Goal: Information Seeking & Learning: Learn about a topic

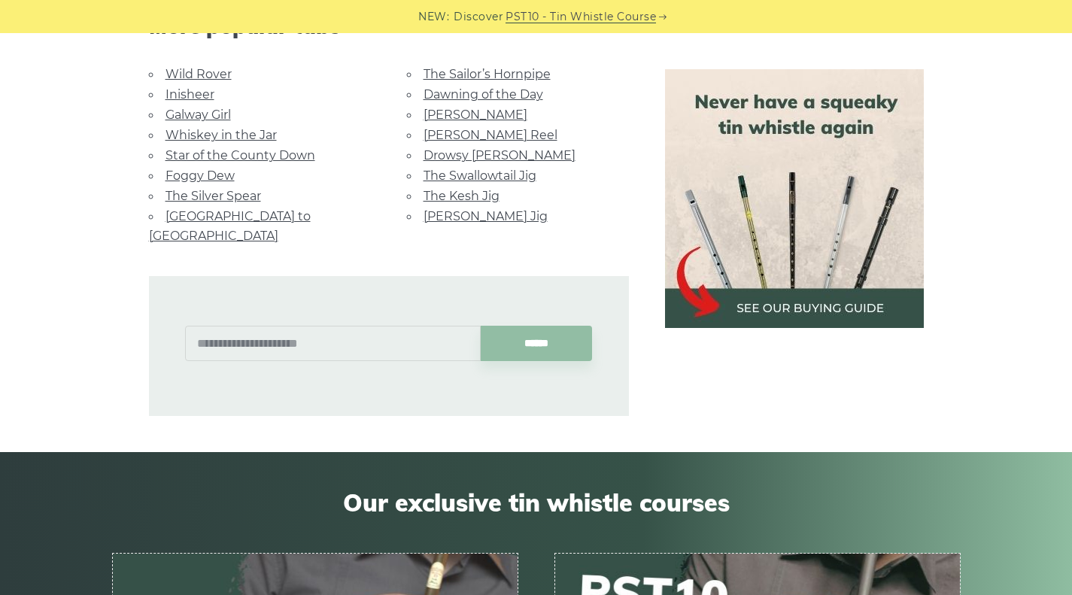
scroll to position [1055, 0]
click at [225, 114] on link "Galway Girl" at bounding box center [197, 114] width 65 height 14
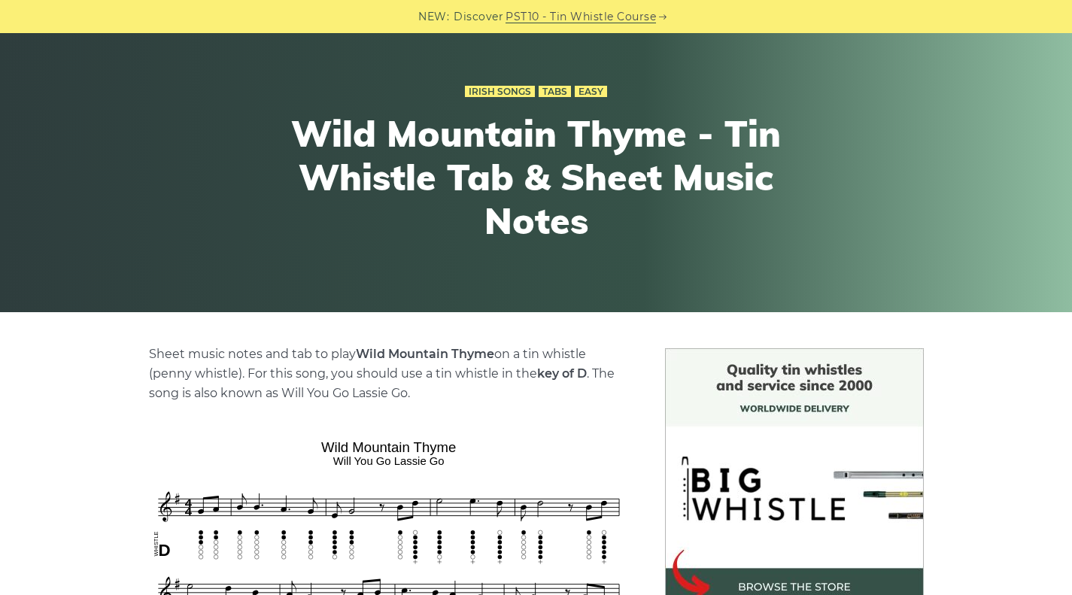
scroll to position [0, 0]
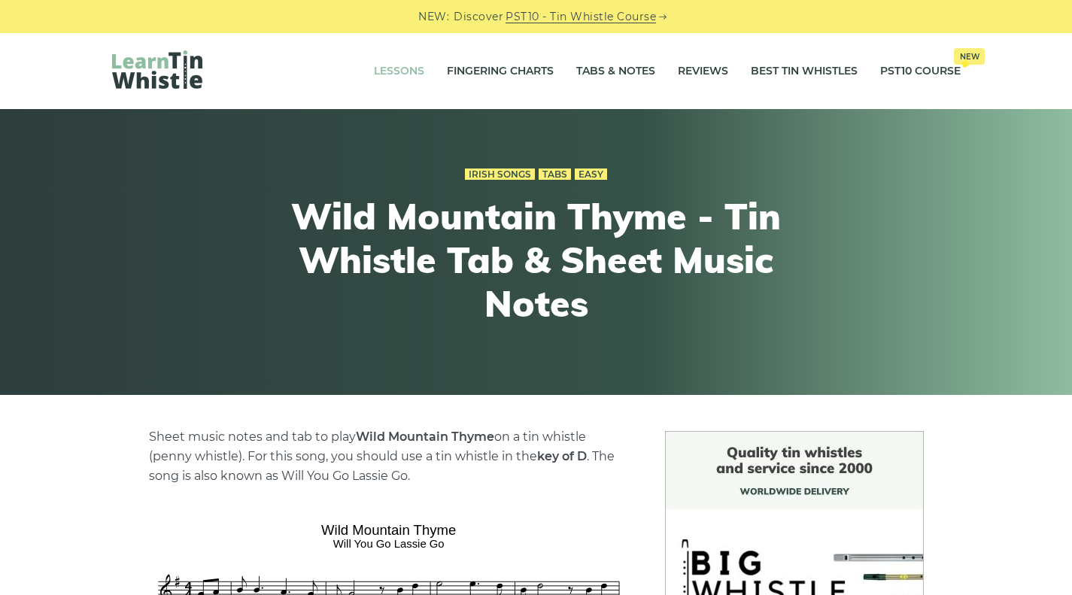
click at [393, 70] on link "Lessons" at bounding box center [399, 72] width 50 height 38
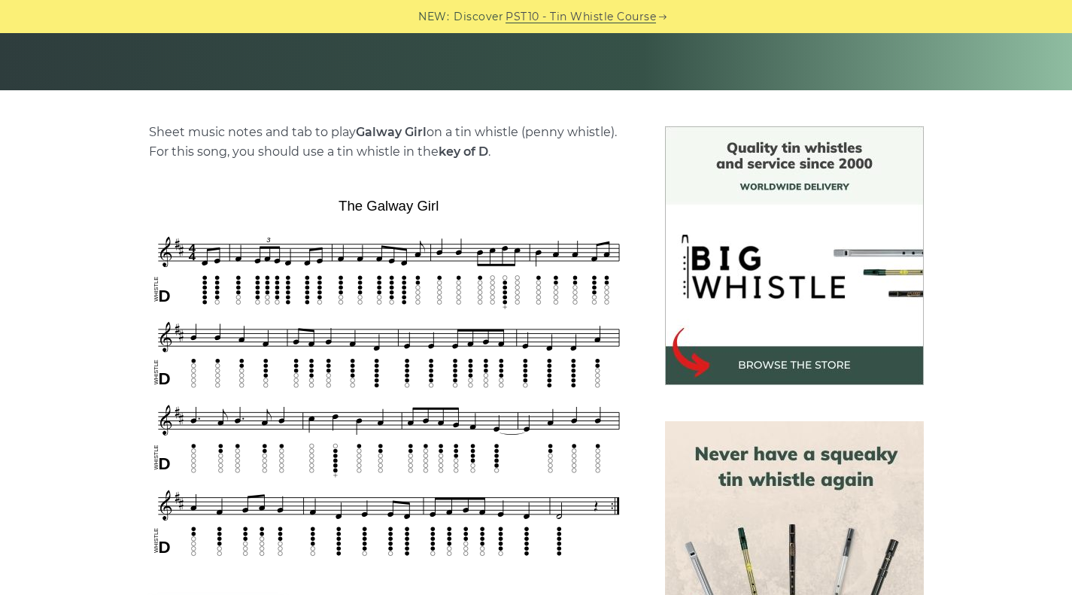
scroll to position [311, 0]
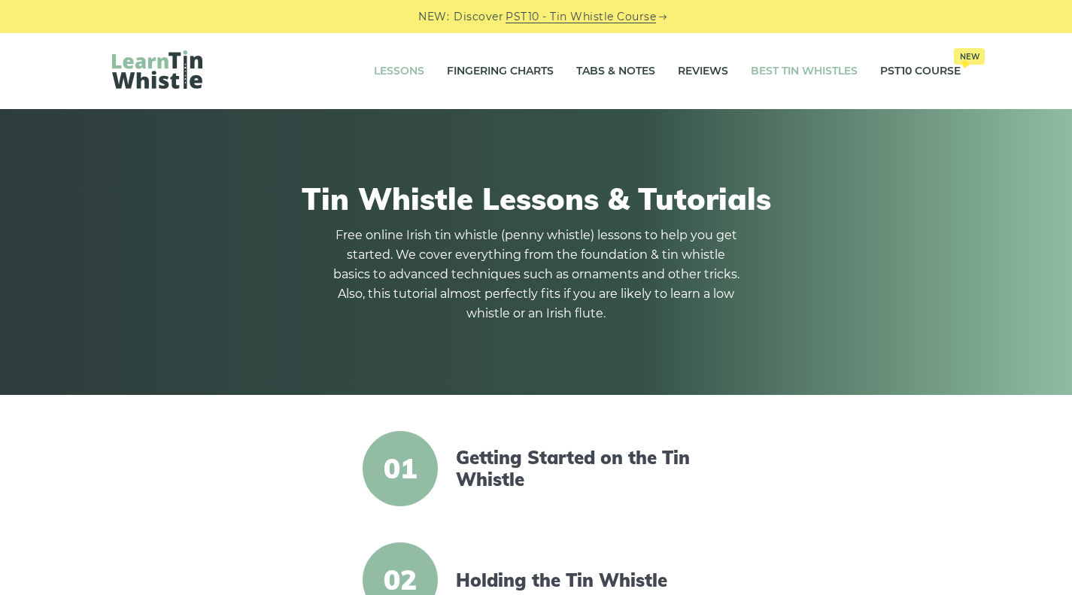
click at [821, 59] on link "Best Tin Whistles" at bounding box center [803, 72] width 107 height 38
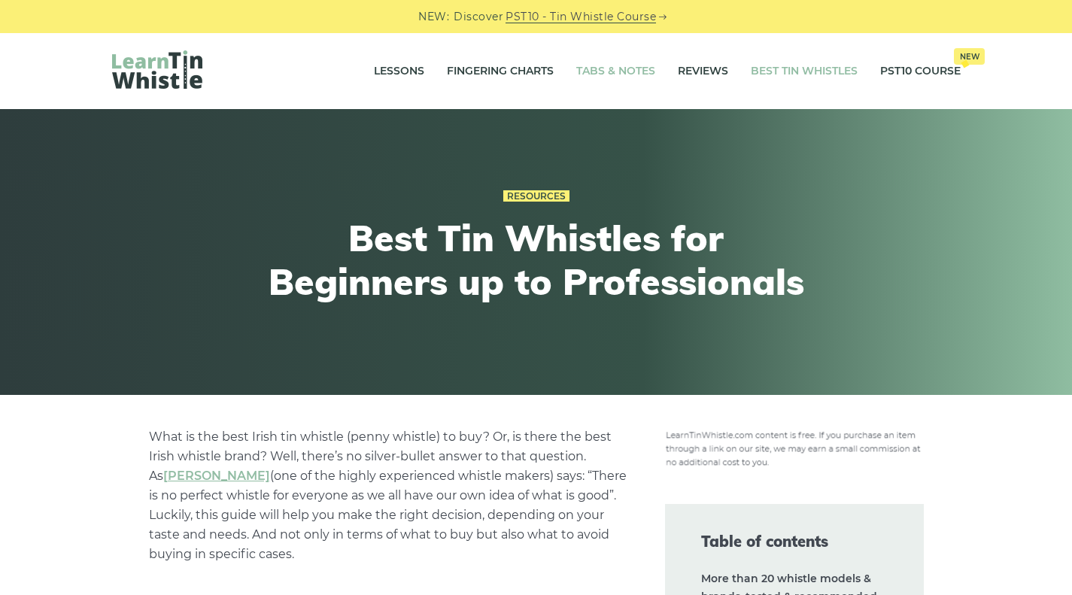
click at [616, 61] on link "Tabs & Notes" at bounding box center [615, 72] width 79 height 38
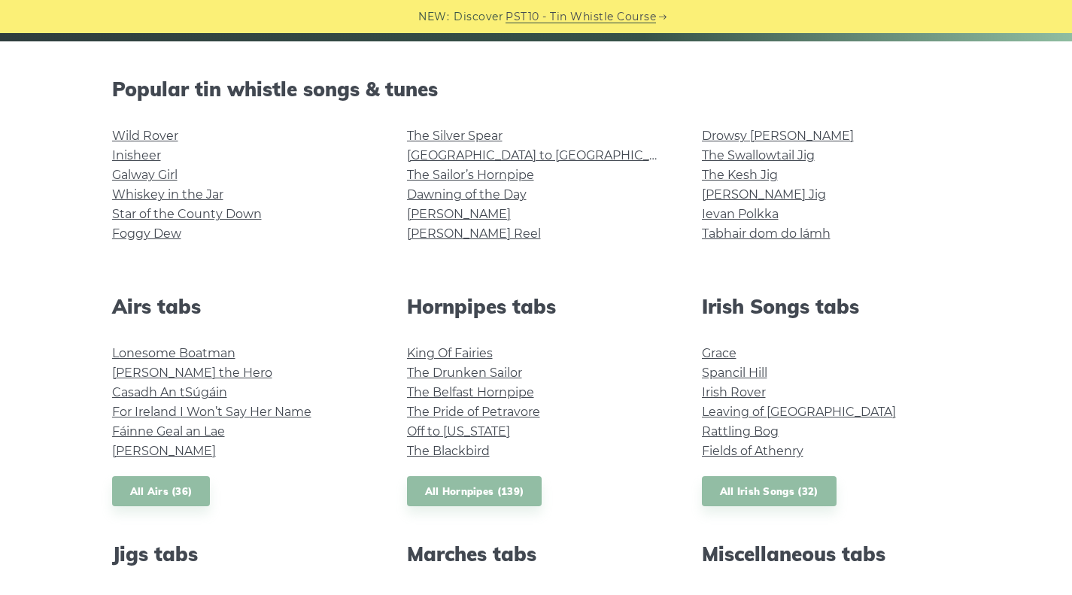
scroll to position [351, 0]
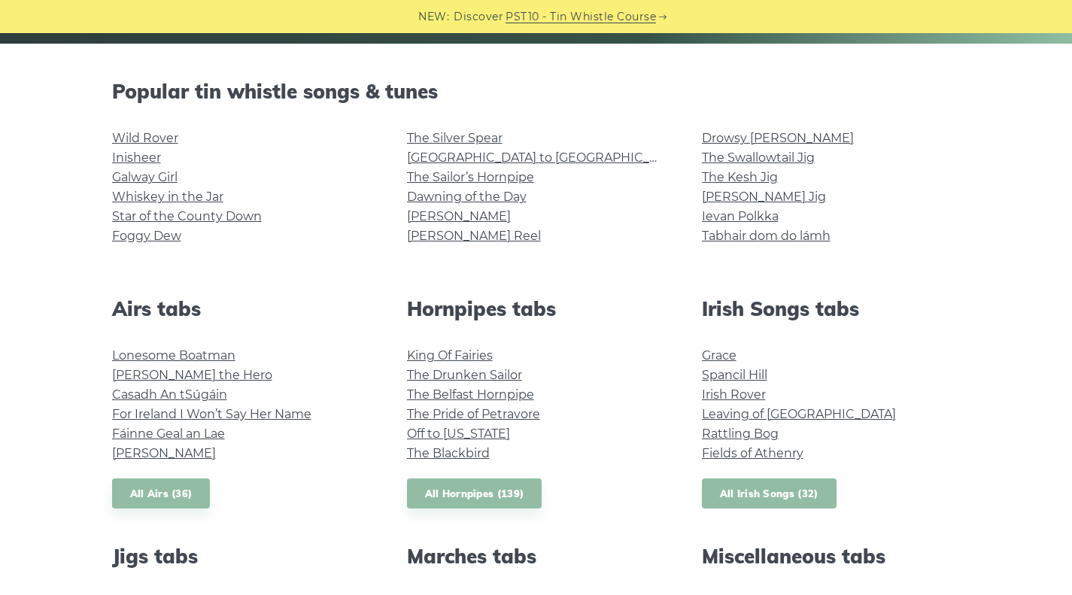
click at [740, 502] on link "All Irish Songs (32)" at bounding box center [769, 493] width 135 height 31
click at [144, 493] on link "All Airs (36)" at bounding box center [161, 493] width 99 height 31
click at [586, 429] on li "Off to California" at bounding box center [536, 434] width 259 height 20
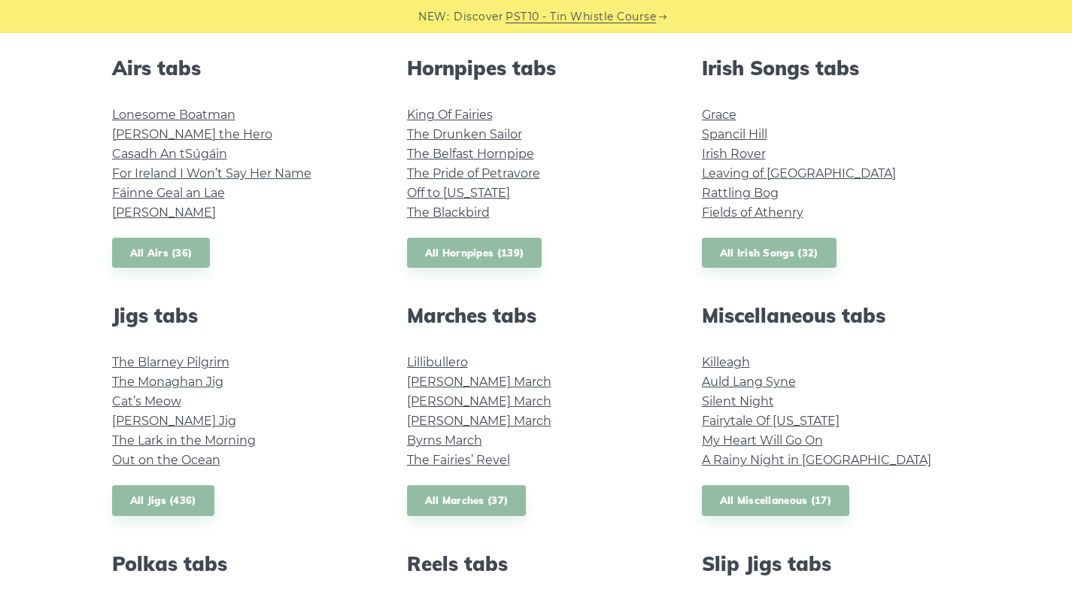
scroll to position [623, 0]
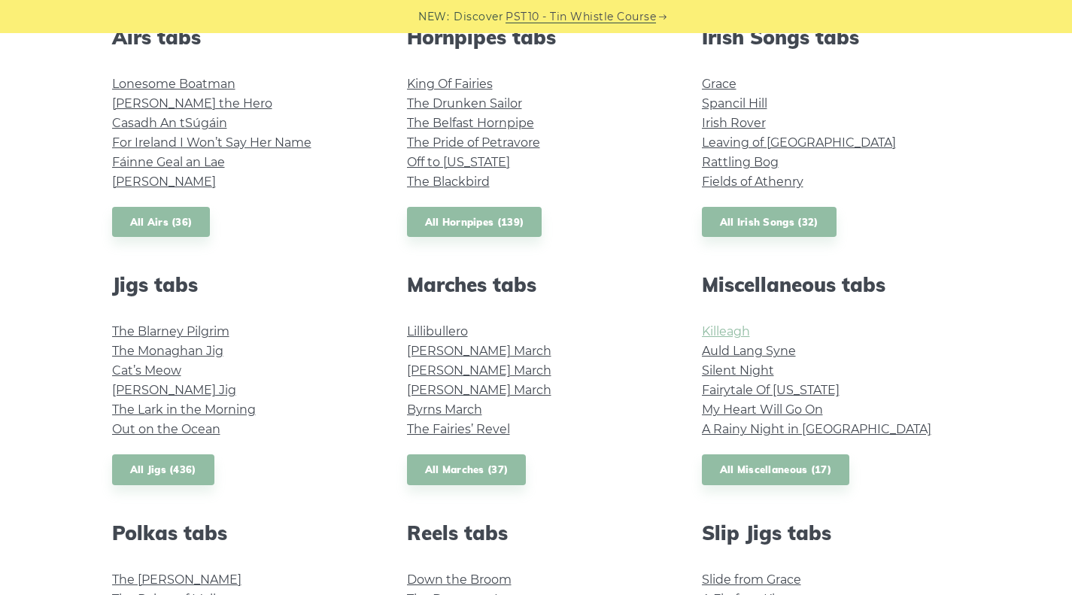
click at [719, 332] on link "Killeagh" at bounding box center [726, 331] width 48 height 14
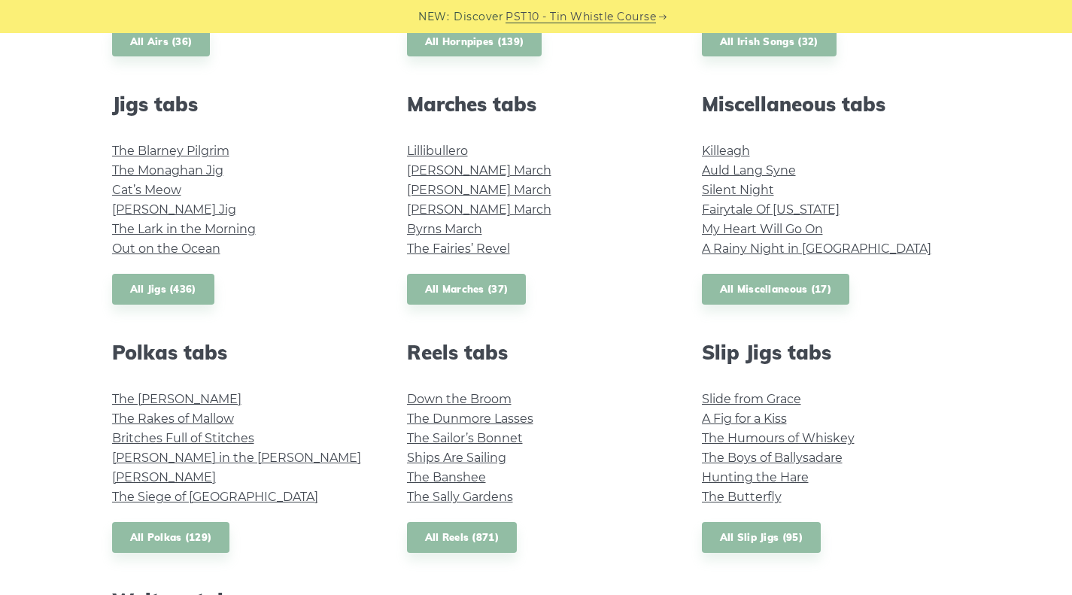
scroll to position [863, 0]
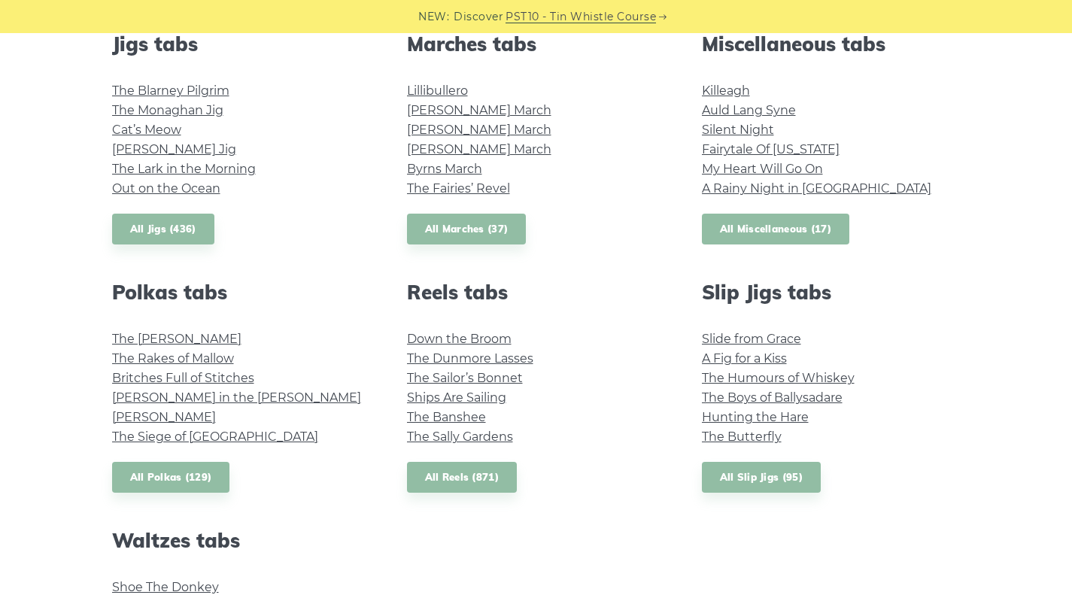
click at [765, 217] on link "All Miscellaneous (17)" at bounding box center [776, 229] width 148 height 31
click at [158, 337] on link "The Kerry Polka" at bounding box center [176, 339] width 129 height 14
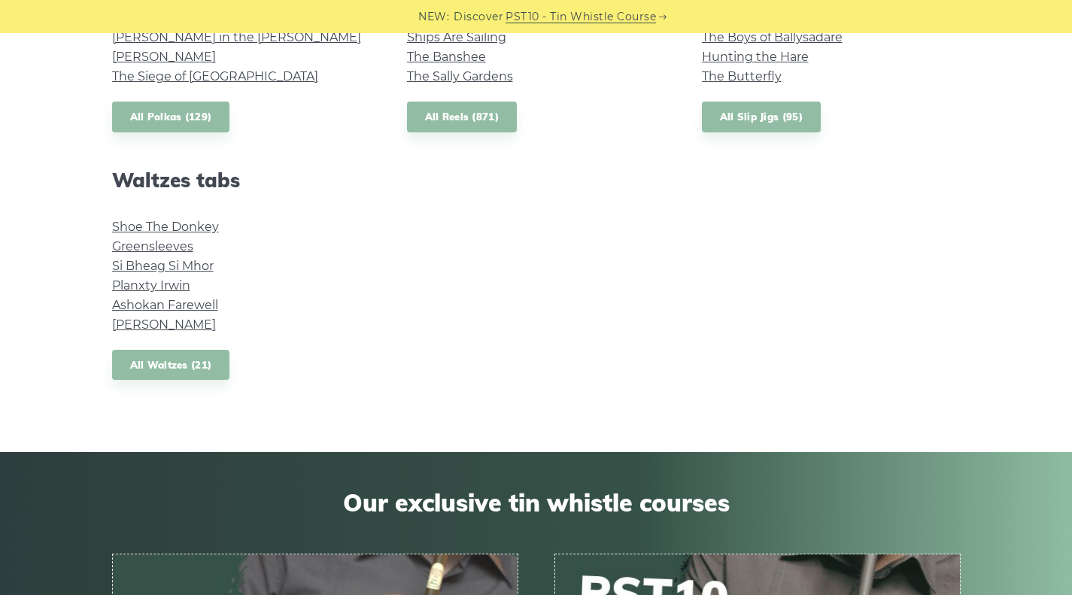
scroll to position [1194, 0]
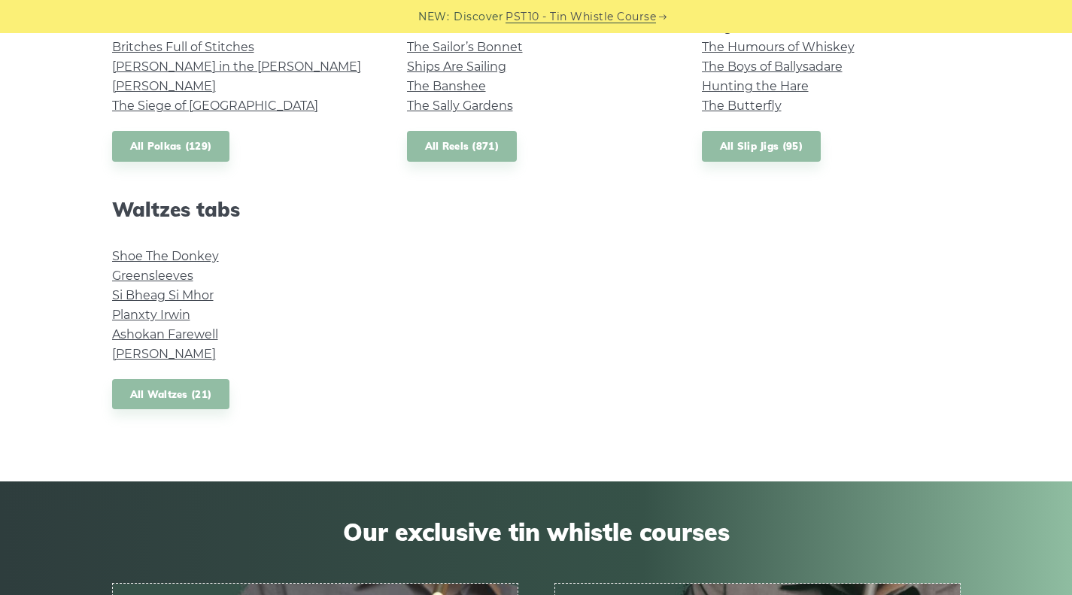
click at [1071, 8] on div "NEW: Discover PST10 - Tin Whistle Course" at bounding box center [536, 16] width 1072 height 33
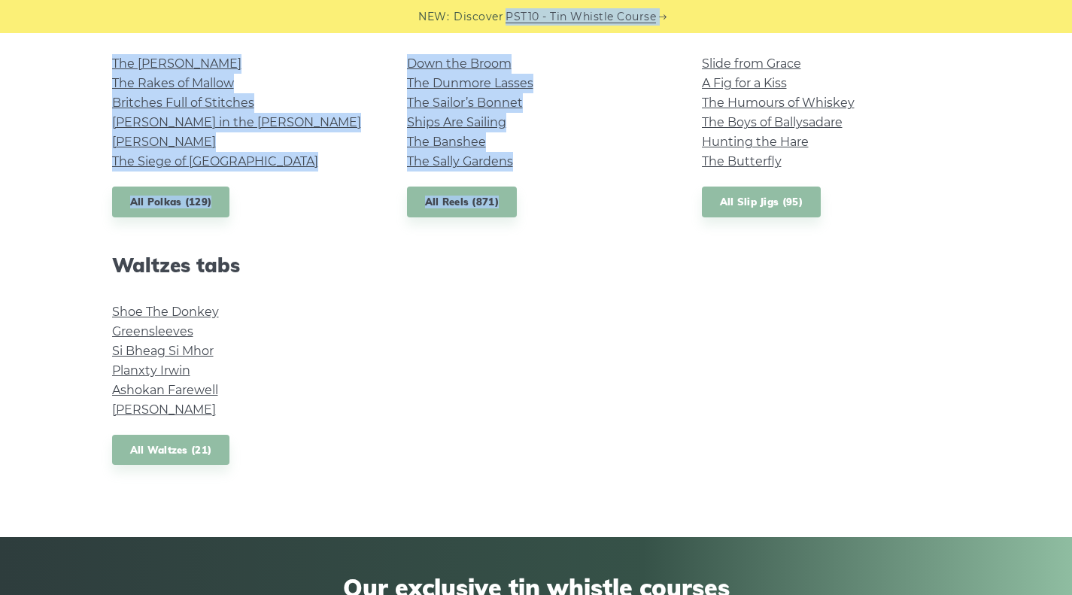
click at [1071, 3] on html "NEW: Discover PST10 - Tin Whistle Course Lessons Fingering Charts Tabs & Notes …" at bounding box center [536, 119] width 1072 height 2516
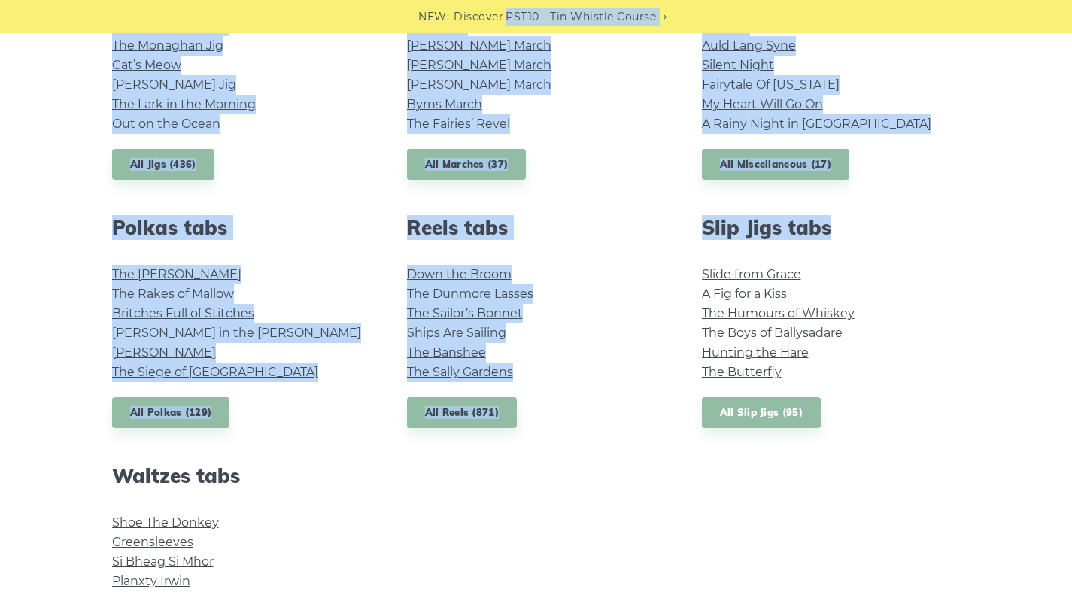
scroll to position [928, 0]
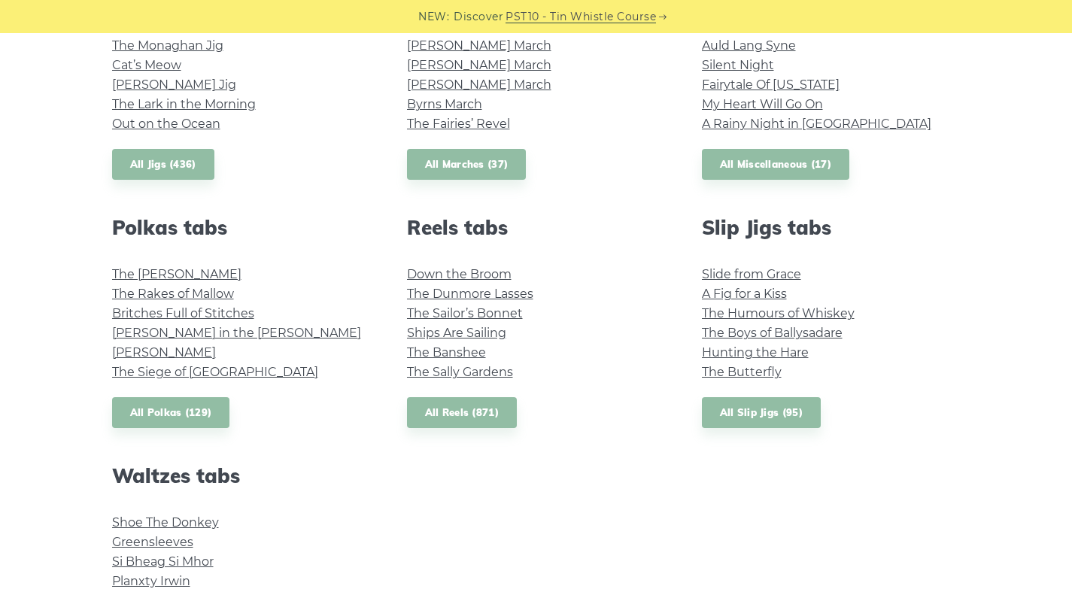
click at [1002, 277] on div "Popular tin whistle songs & tunes Wild Rover Inisheer Galway Girl Whiskey in th…" at bounding box center [536, 107] width 1072 height 1208
click at [743, 418] on link "All Slip Jigs (95)" at bounding box center [761, 412] width 119 height 31
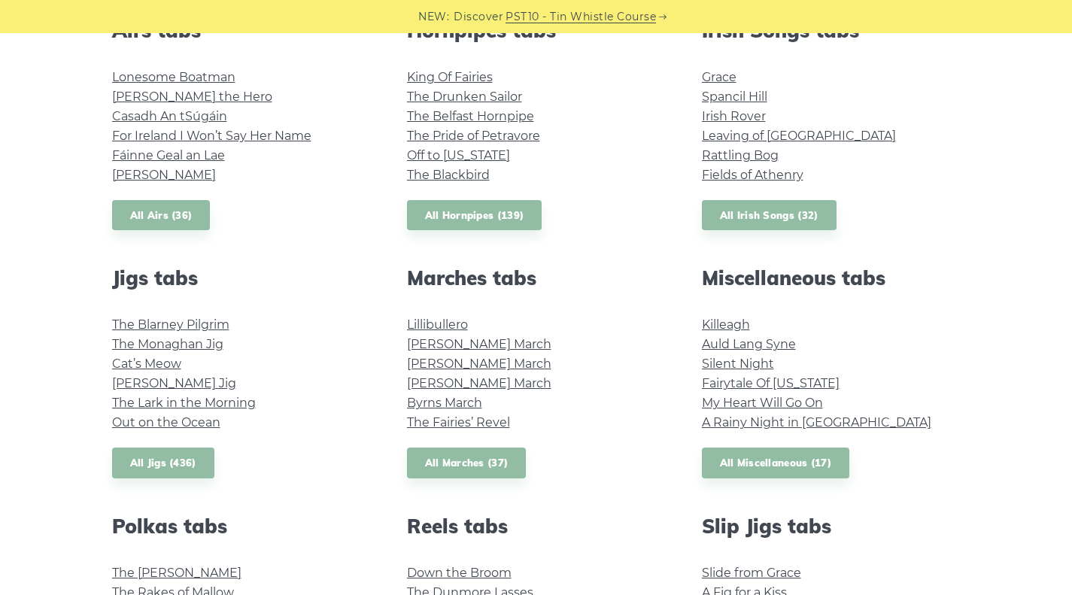
scroll to position [627, 0]
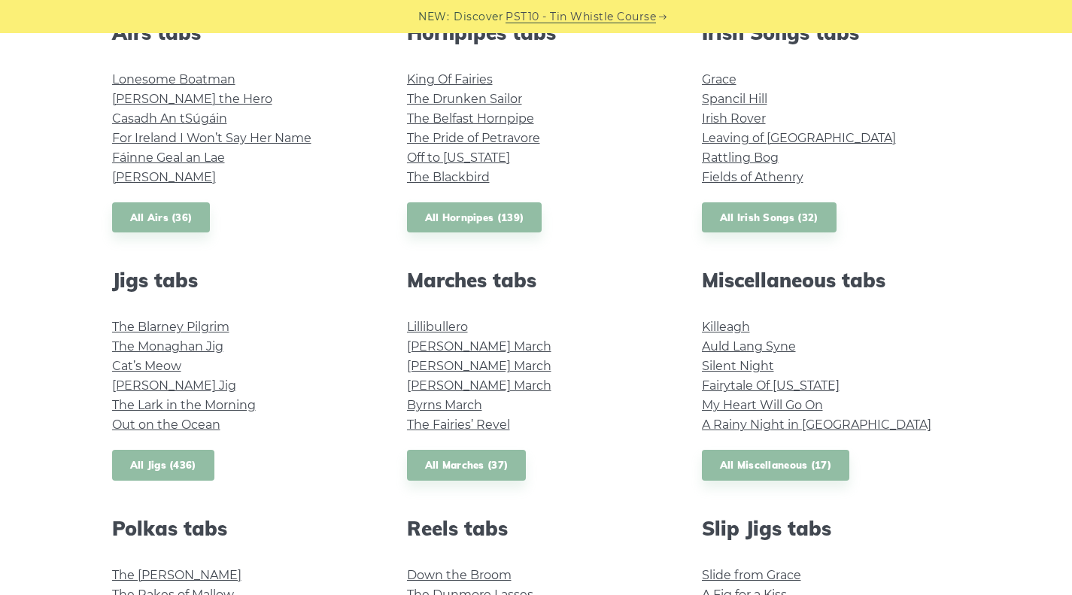
click at [141, 462] on link "All Jigs (436)" at bounding box center [163, 465] width 102 height 31
click at [189, 423] on link "Out on the Ocean" at bounding box center [166, 424] width 108 height 14
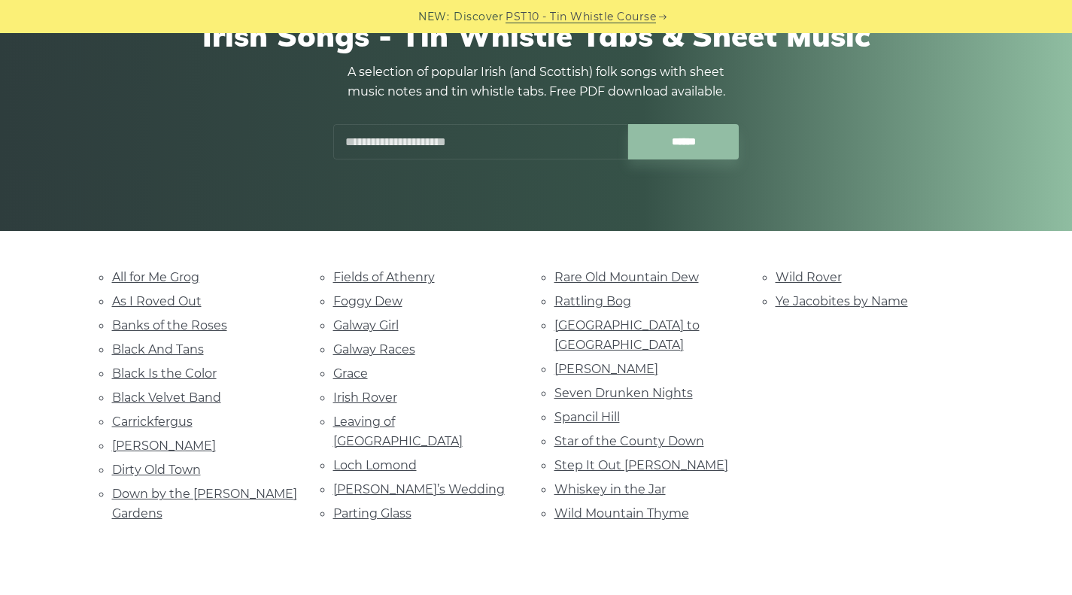
scroll to position [184, 0]
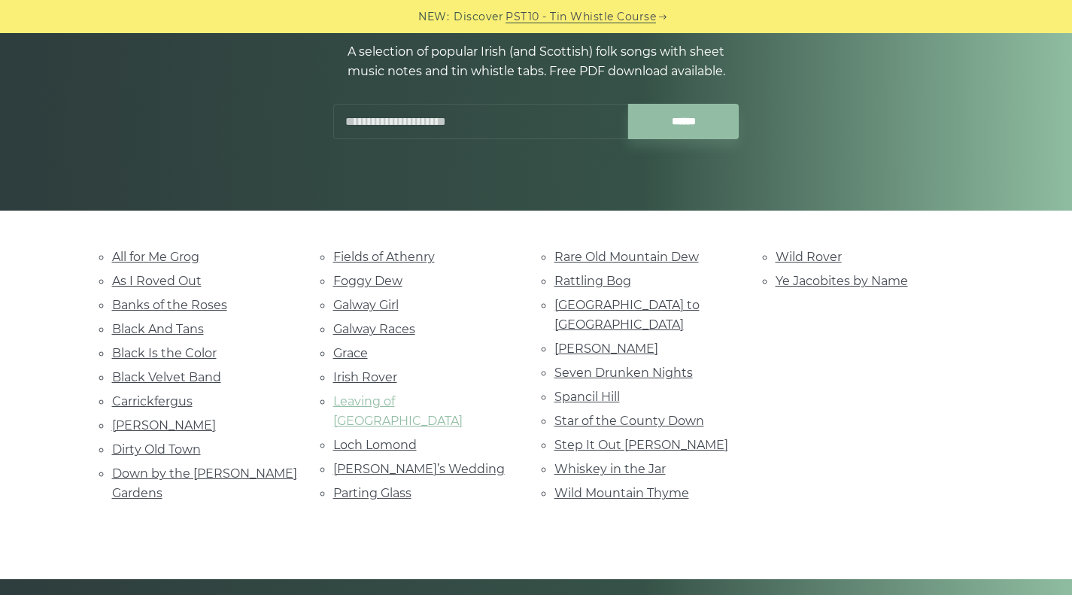
click at [420, 395] on link "Leaving of Liverpool" at bounding box center [397, 411] width 129 height 34
click at [211, 305] on link "Banks of the Roses" at bounding box center [169, 305] width 115 height 14
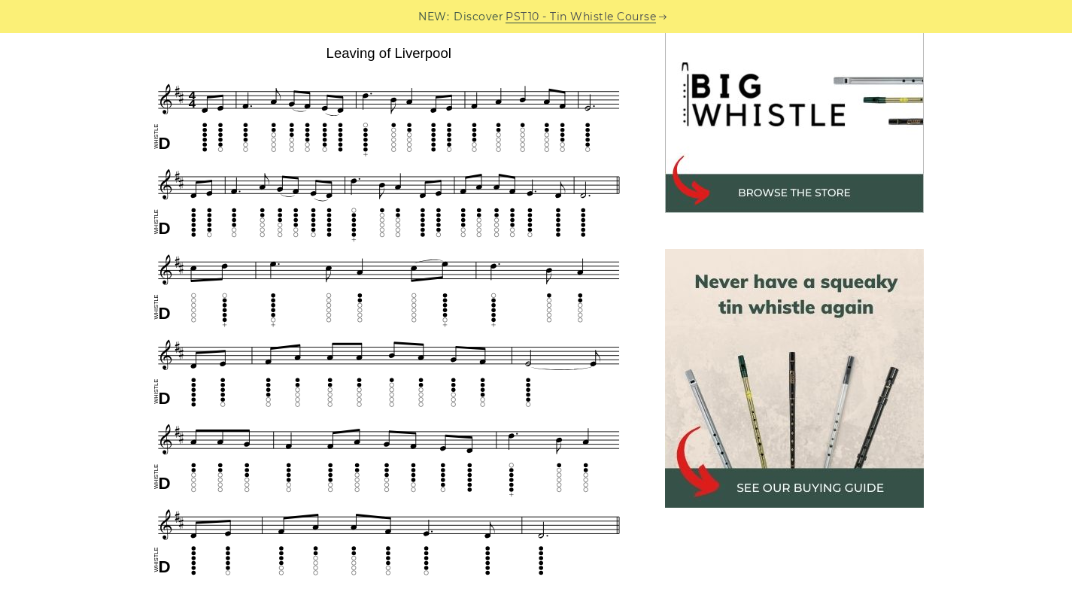
scroll to position [468, 0]
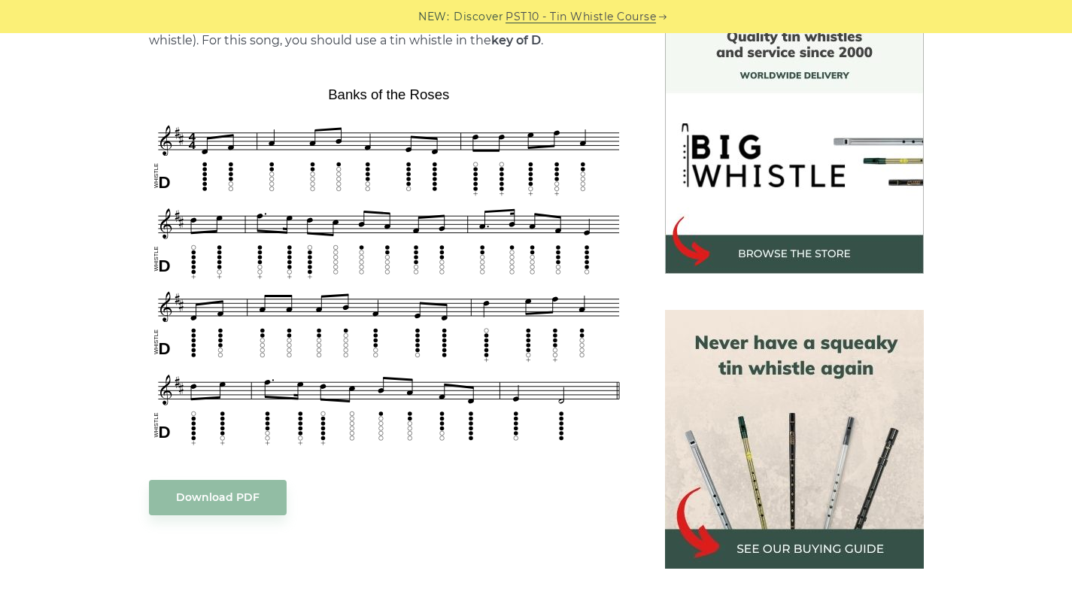
scroll to position [417, 0]
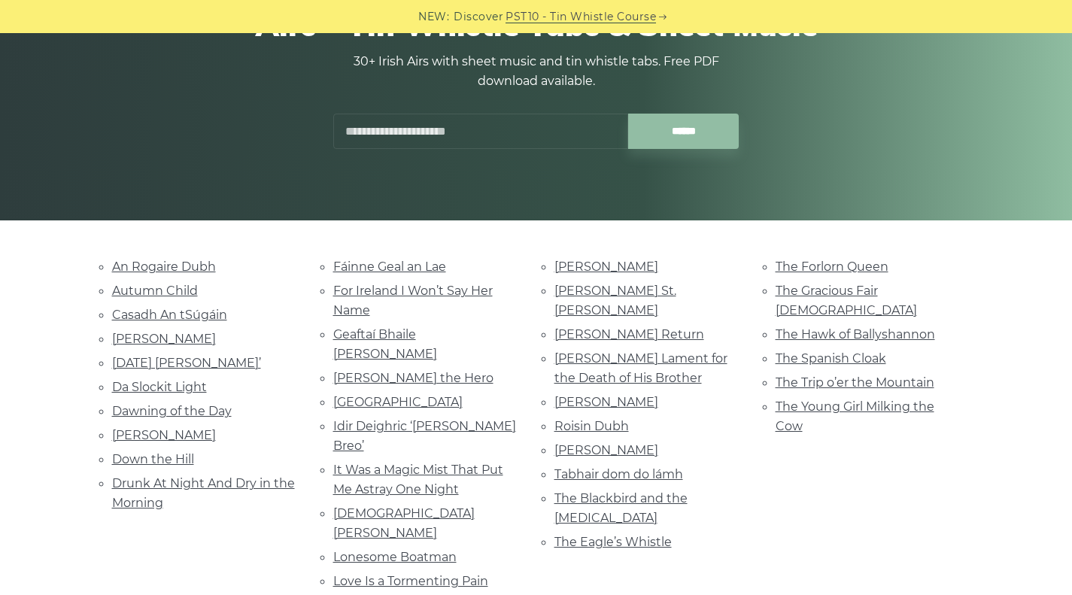
scroll to position [177, 0]
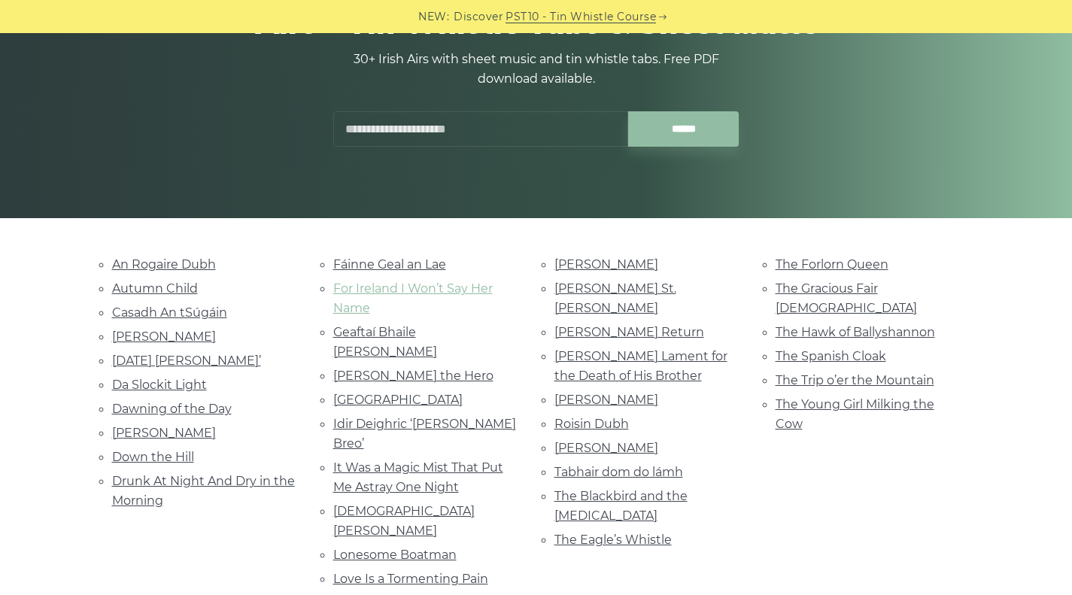
click at [431, 287] on link "For Ireland I Won’t Say Her Name" at bounding box center [412, 298] width 159 height 34
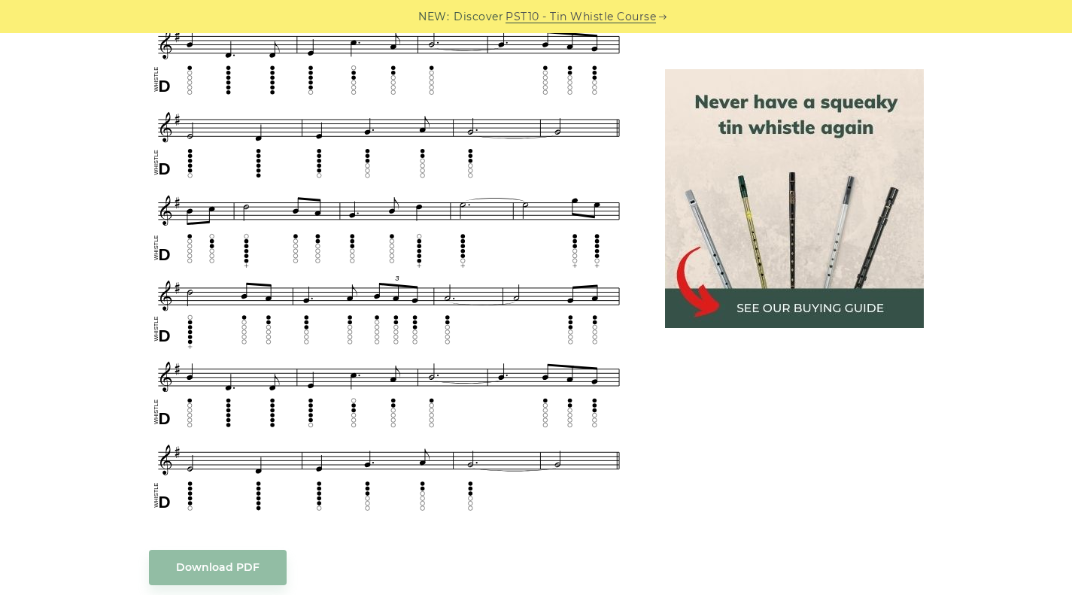
scroll to position [715, 0]
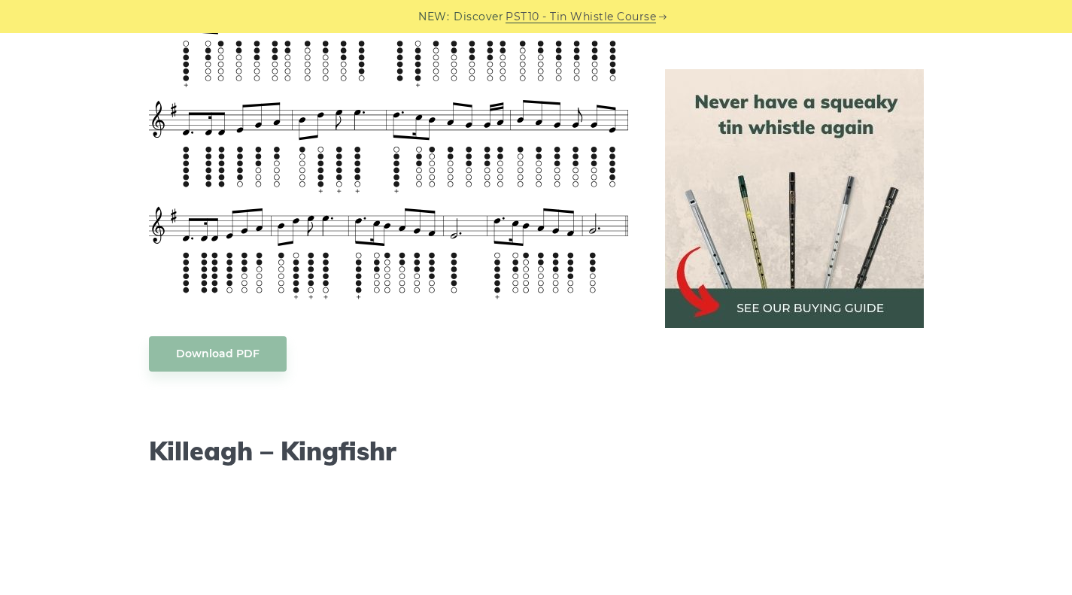
scroll to position [1208, 0]
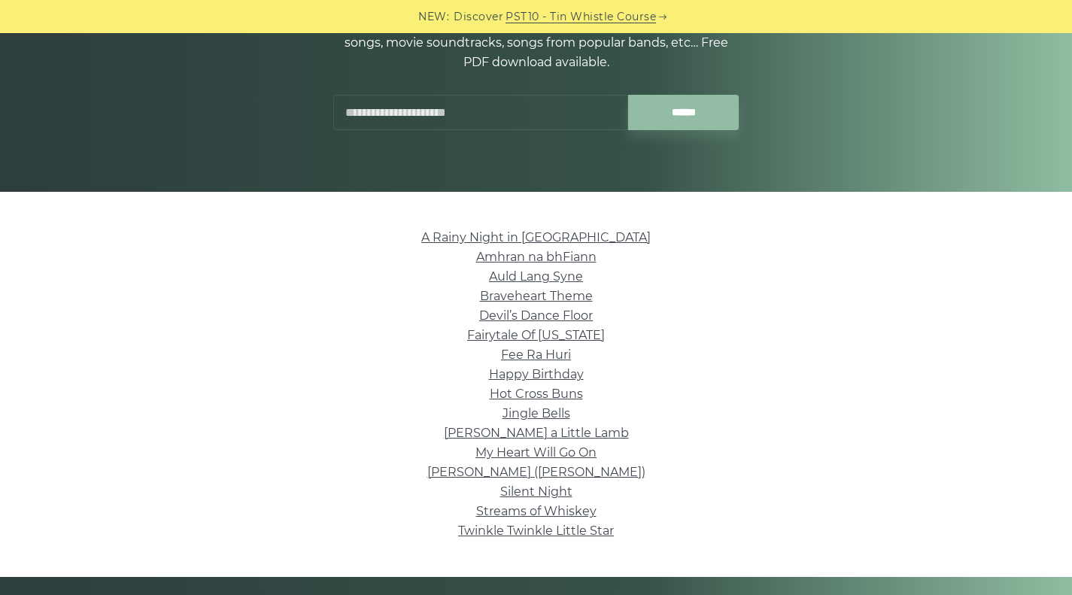
scroll to position [241, 0]
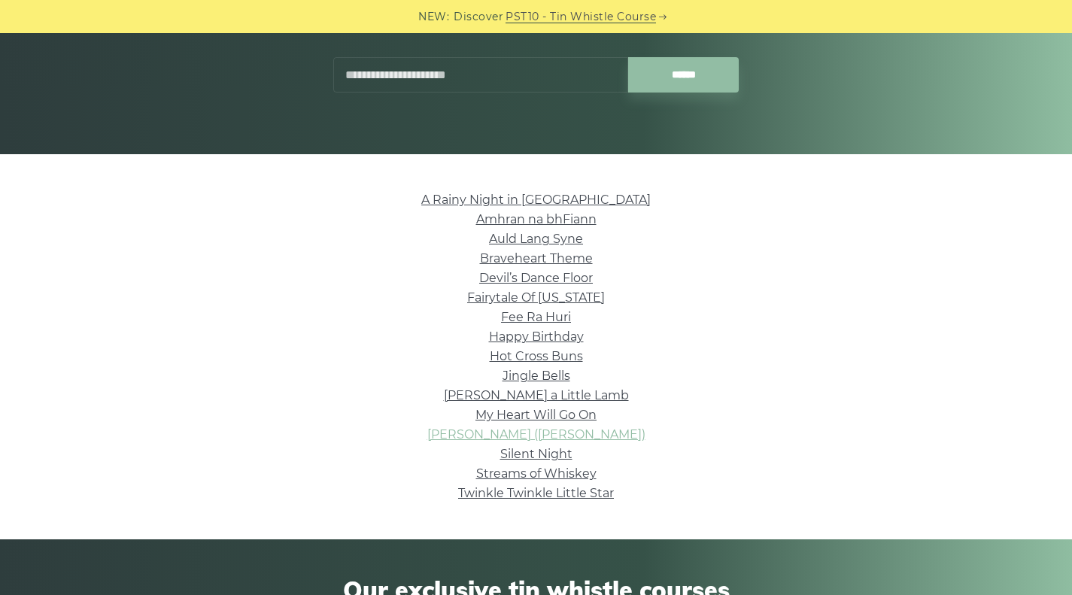
click at [562, 432] on link "[PERSON_NAME] ([PERSON_NAME])" at bounding box center [536, 434] width 218 height 14
click at [498, 240] on link "Auld Lang Syne" at bounding box center [536, 239] width 94 height 14
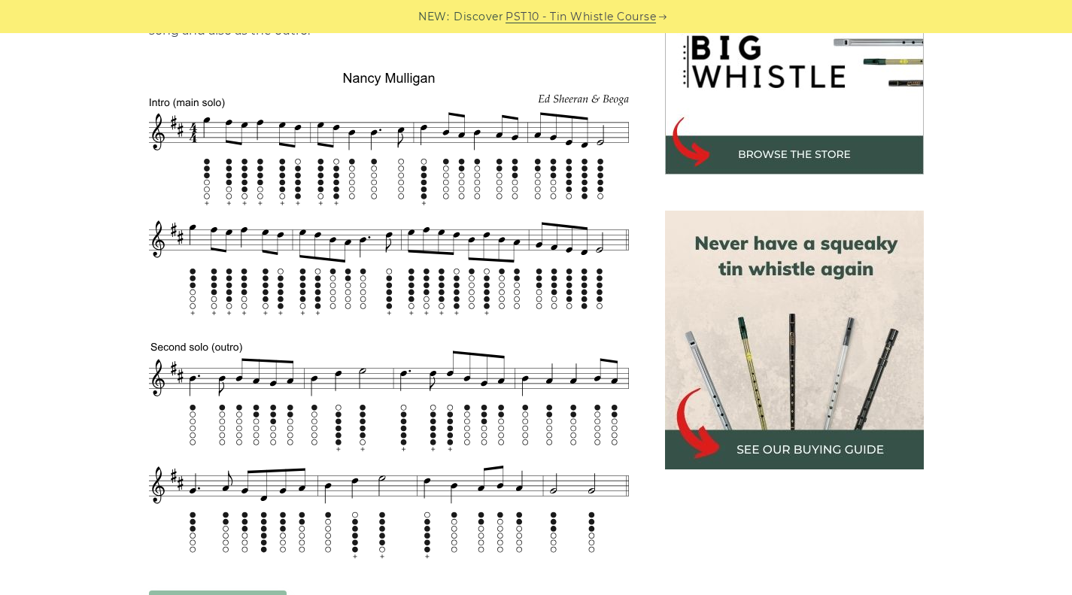
scroll to position [572, 0]
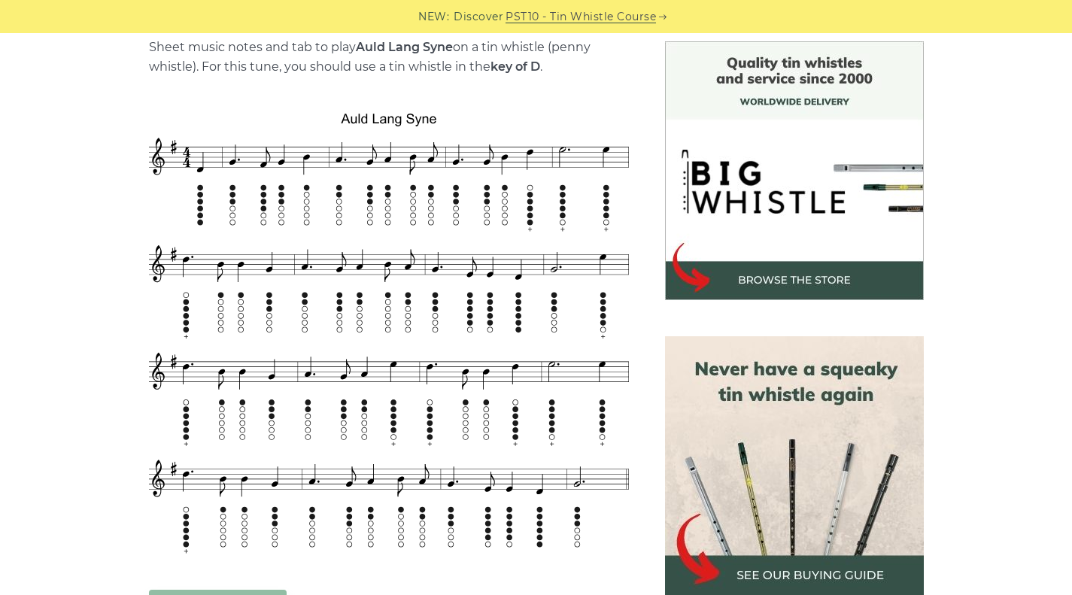
scroll to position [391, 0]
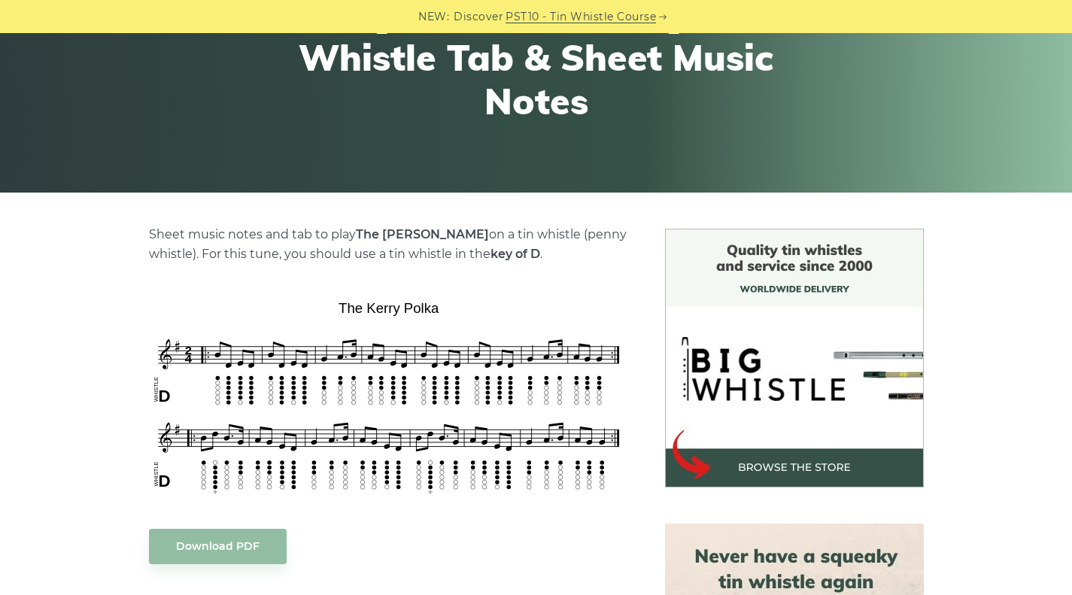
scroll to position [203, 0]
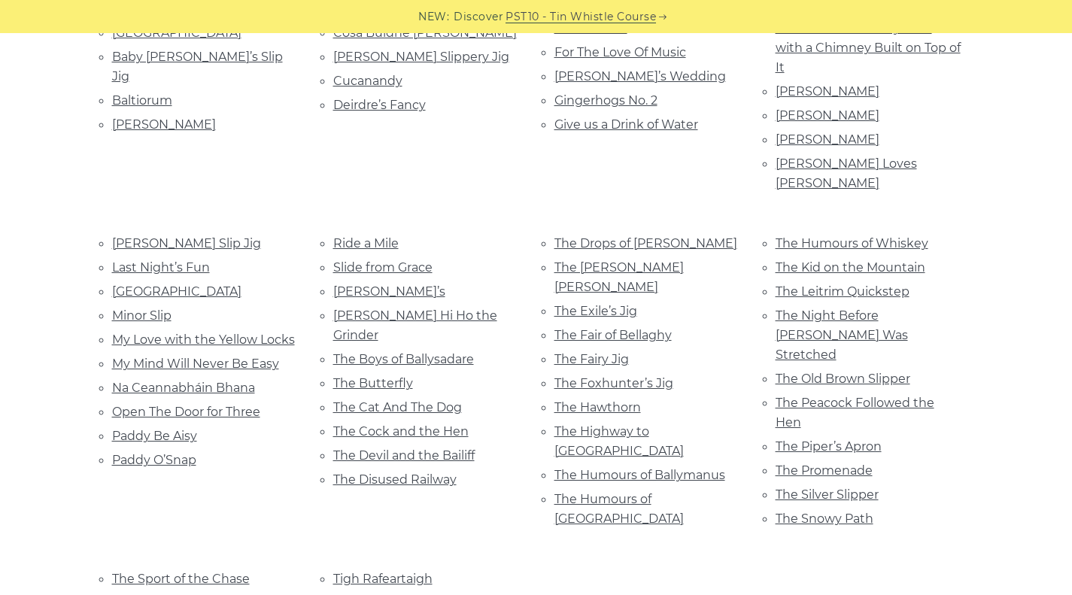
scroll to position [572, 0]
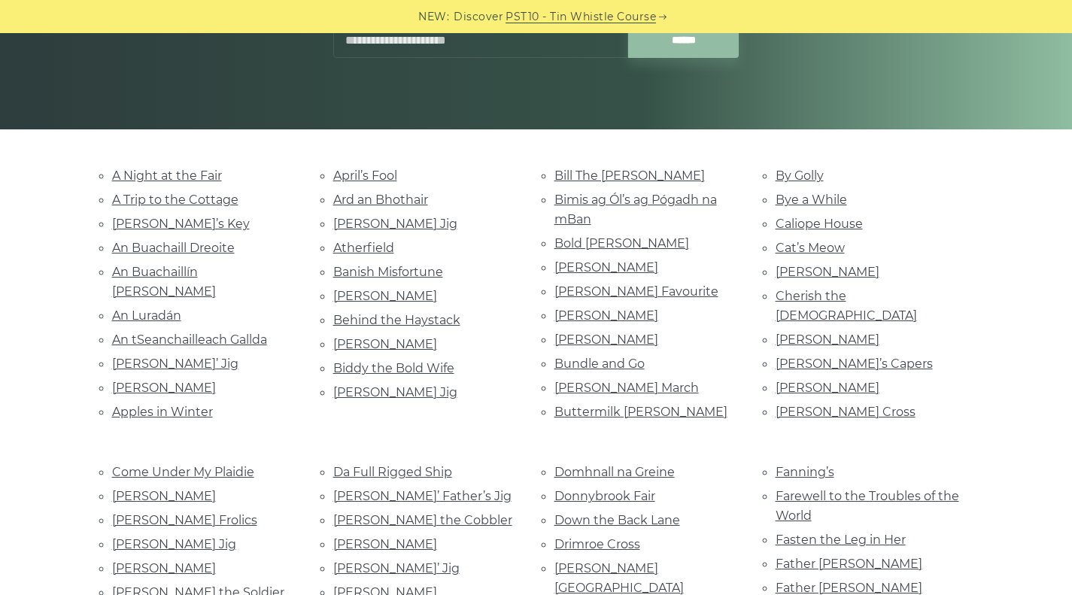
scroll to position [271, 0]
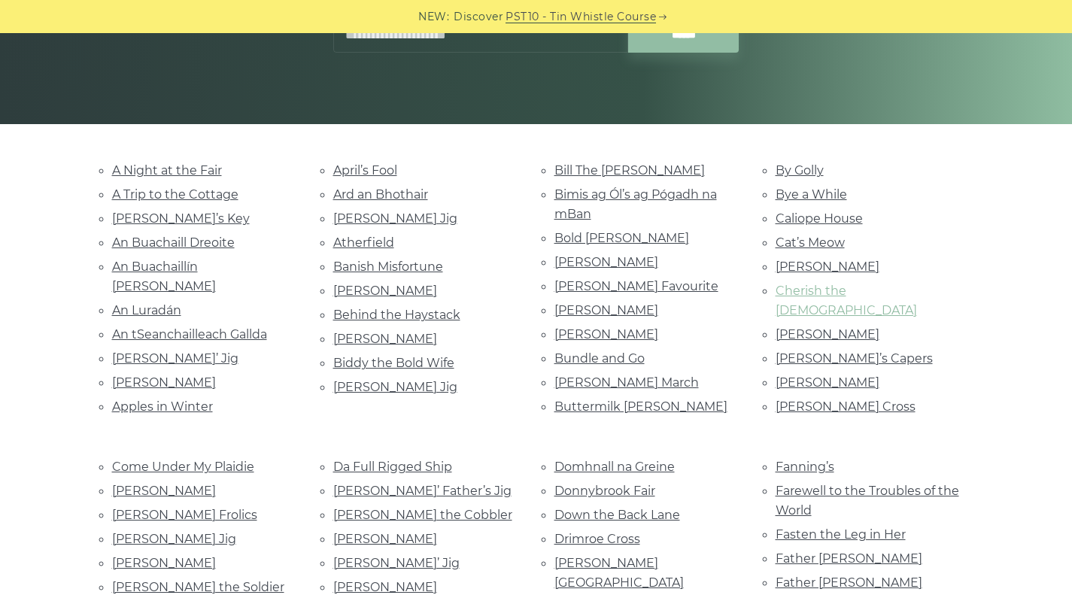
click at [826, 292] on link "Cherish the Ladies" at bounding box center [845, 301] width 141 height 34
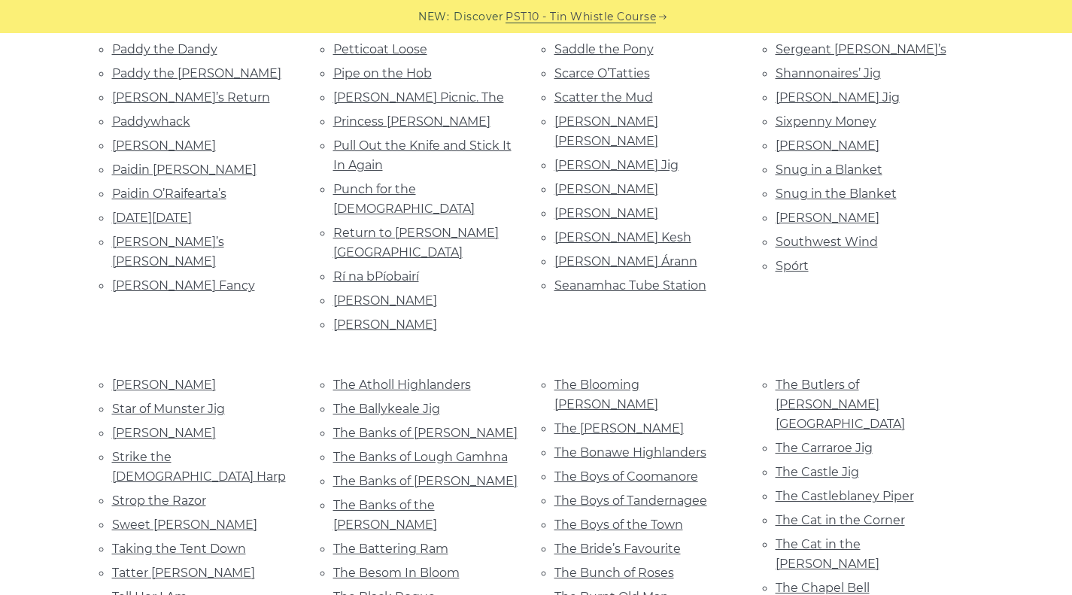
scroll to position [1654, 0]
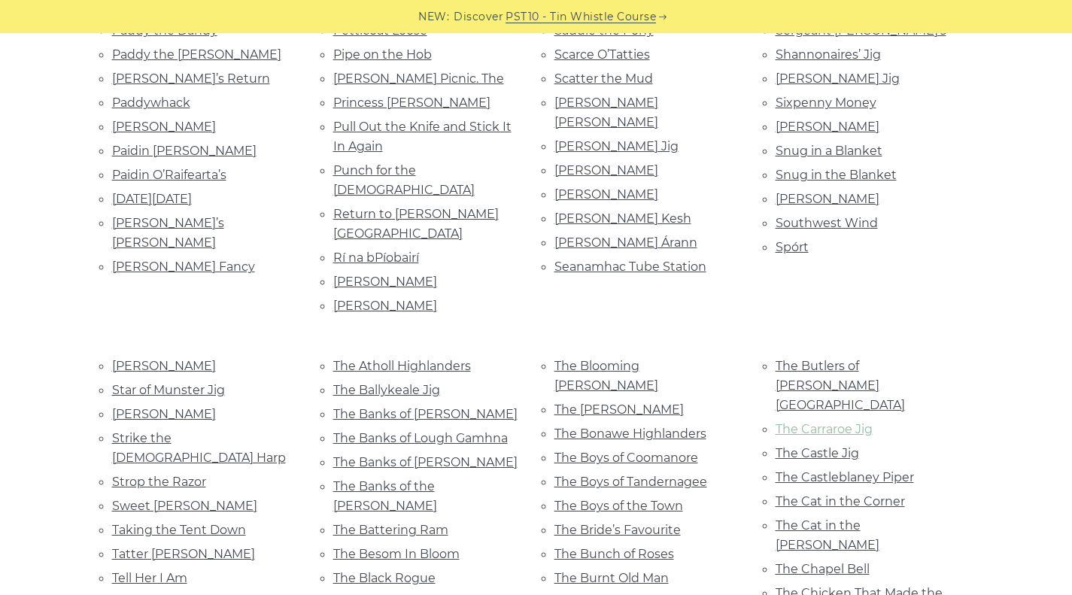
click at [857, 422] on link "The Carraroe Jig" at bounding box center [823, 429] width 97 height 14
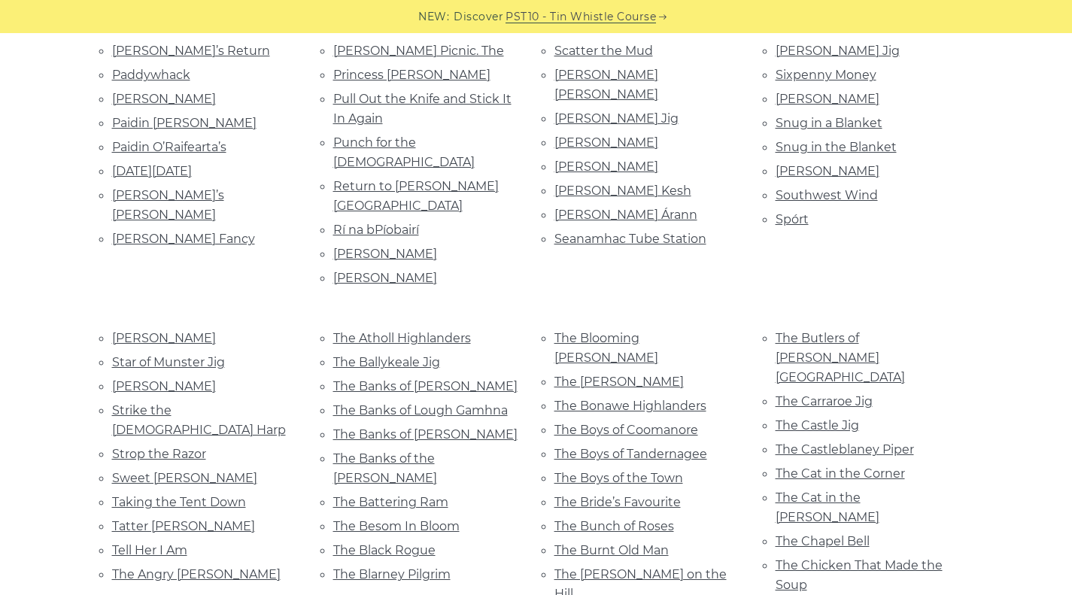
scroll to position [1684, 0]
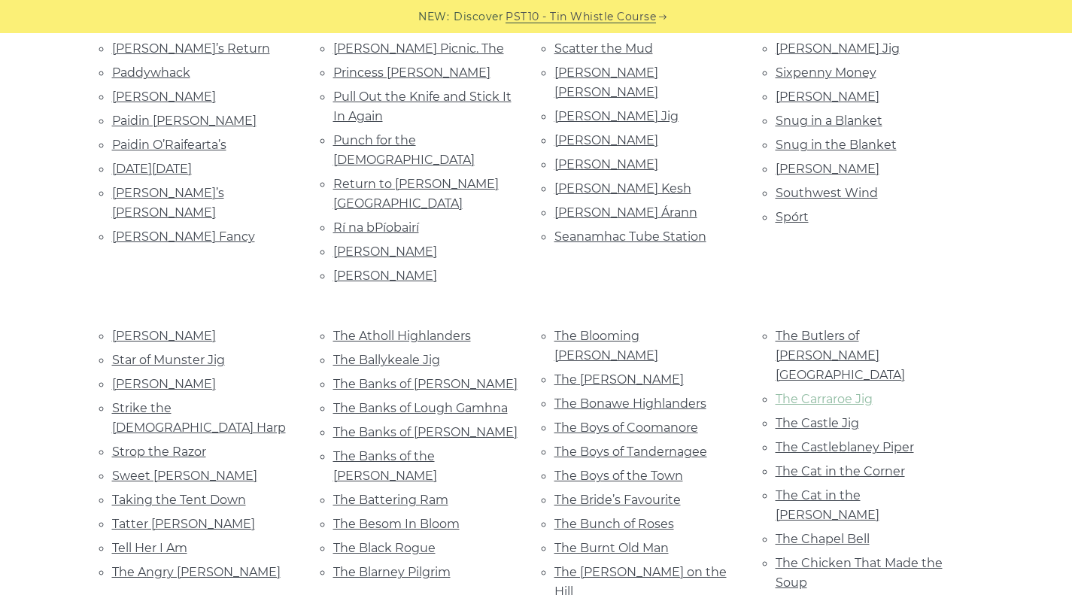
click at [836, 392] on link "The Carraroe Jig" at bounding box center [823, 399] width 97 height 14
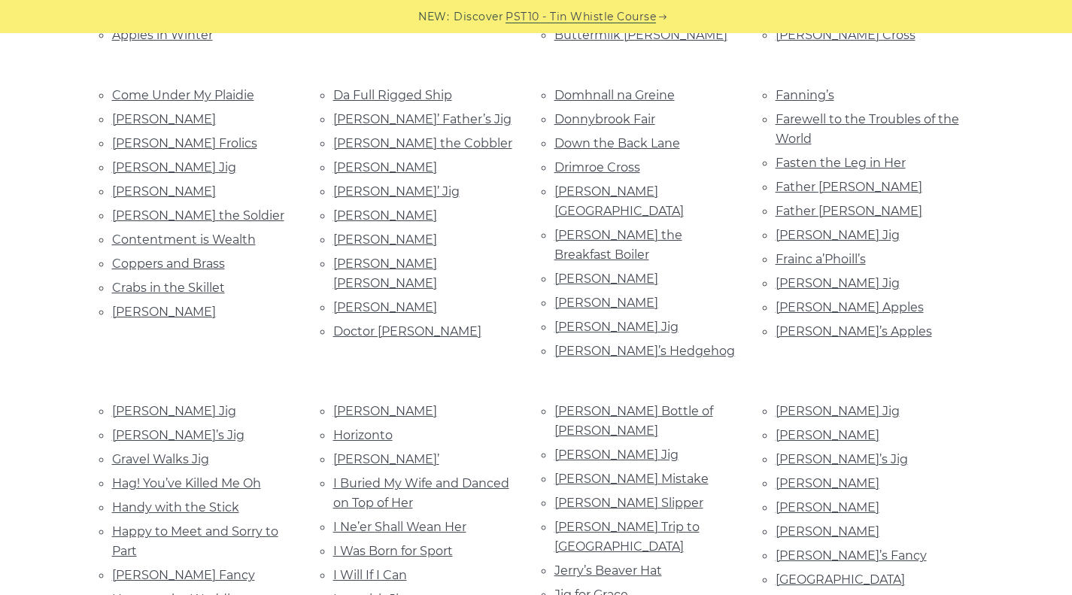
scroll to position [330, 0]
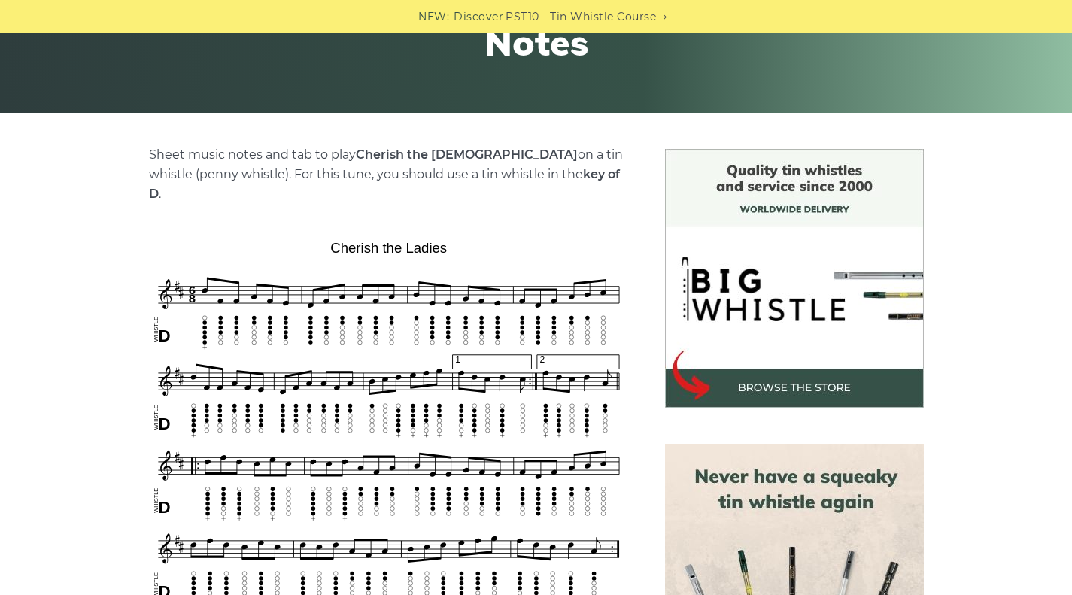
scroll to position [301, 0]
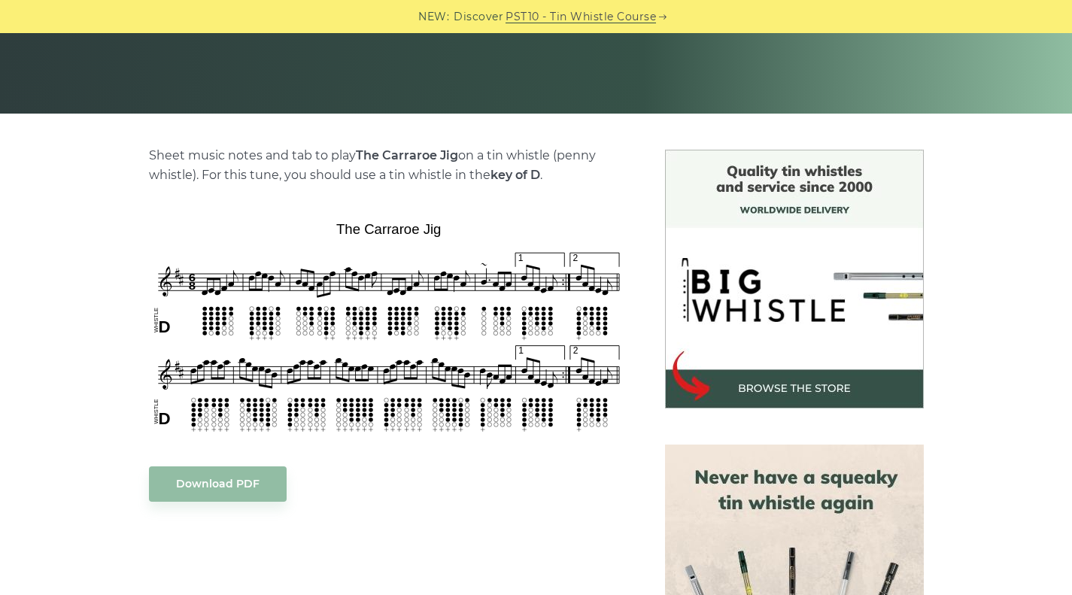
scroll to position [242, 0]
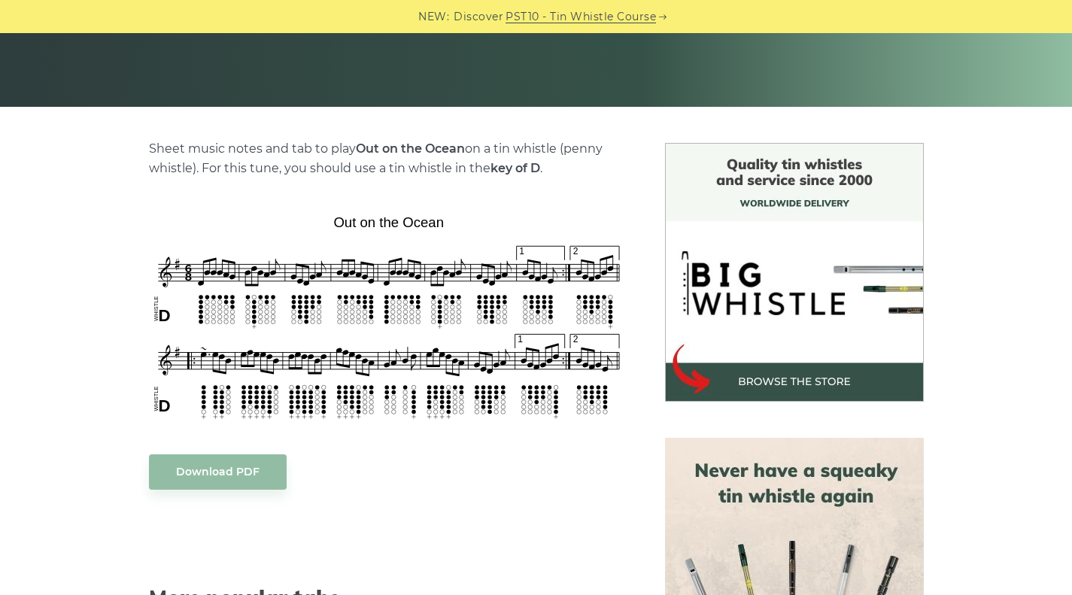
scroll to position [288, 0]
